Goal: Navigation & Orientation: Understand site structure

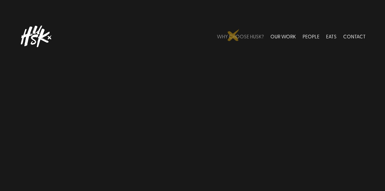
click at [233, 34] on link "WHY CHOOSE HUSK?" at bounding box center [240, 36] width 47 height 27
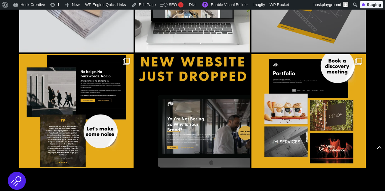
scroll to position [1674, 0]
